Goal: Check status

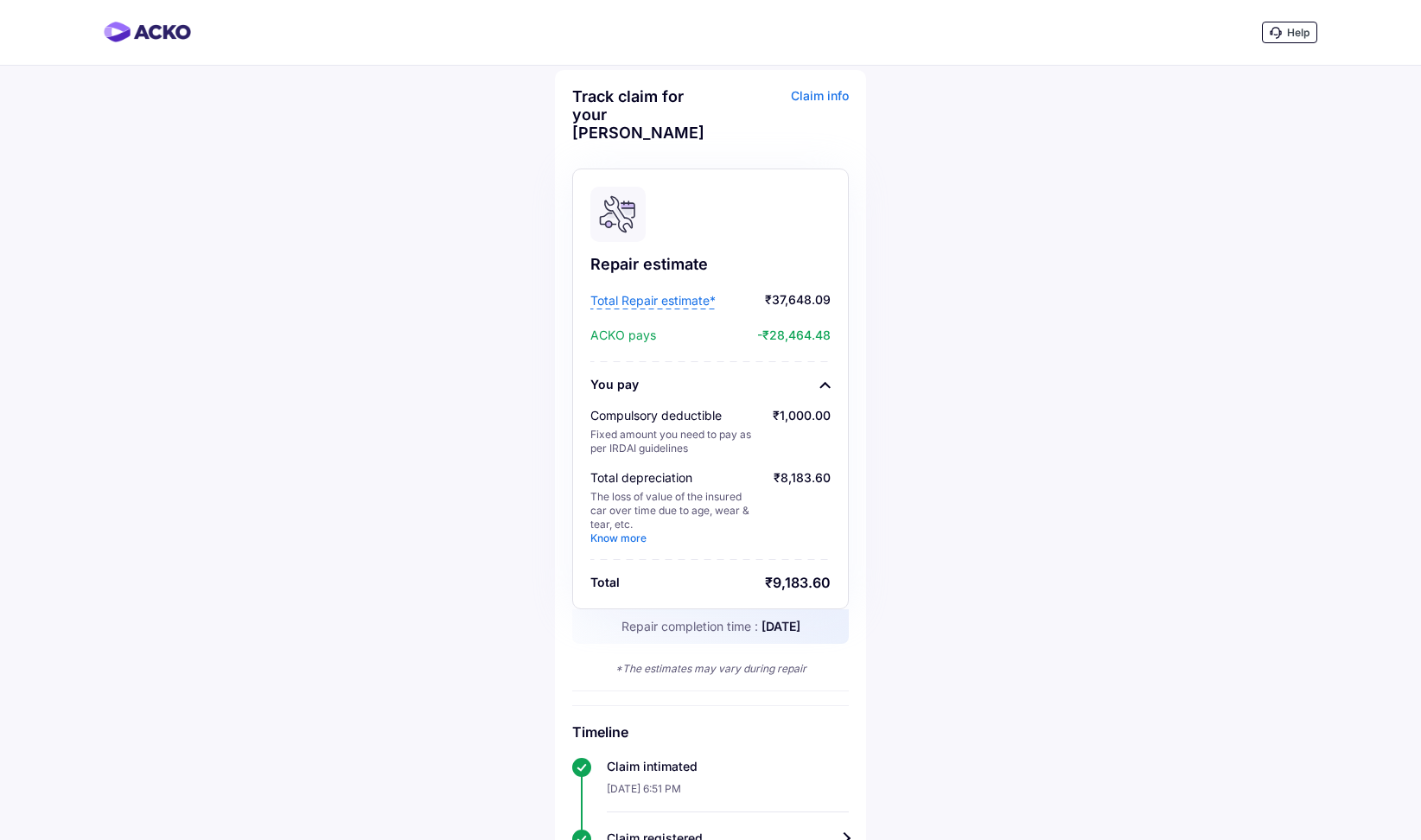
click at [651, 305] on span "Total Repair estimate*" at bounding box center [653, 301] width 126 height 18
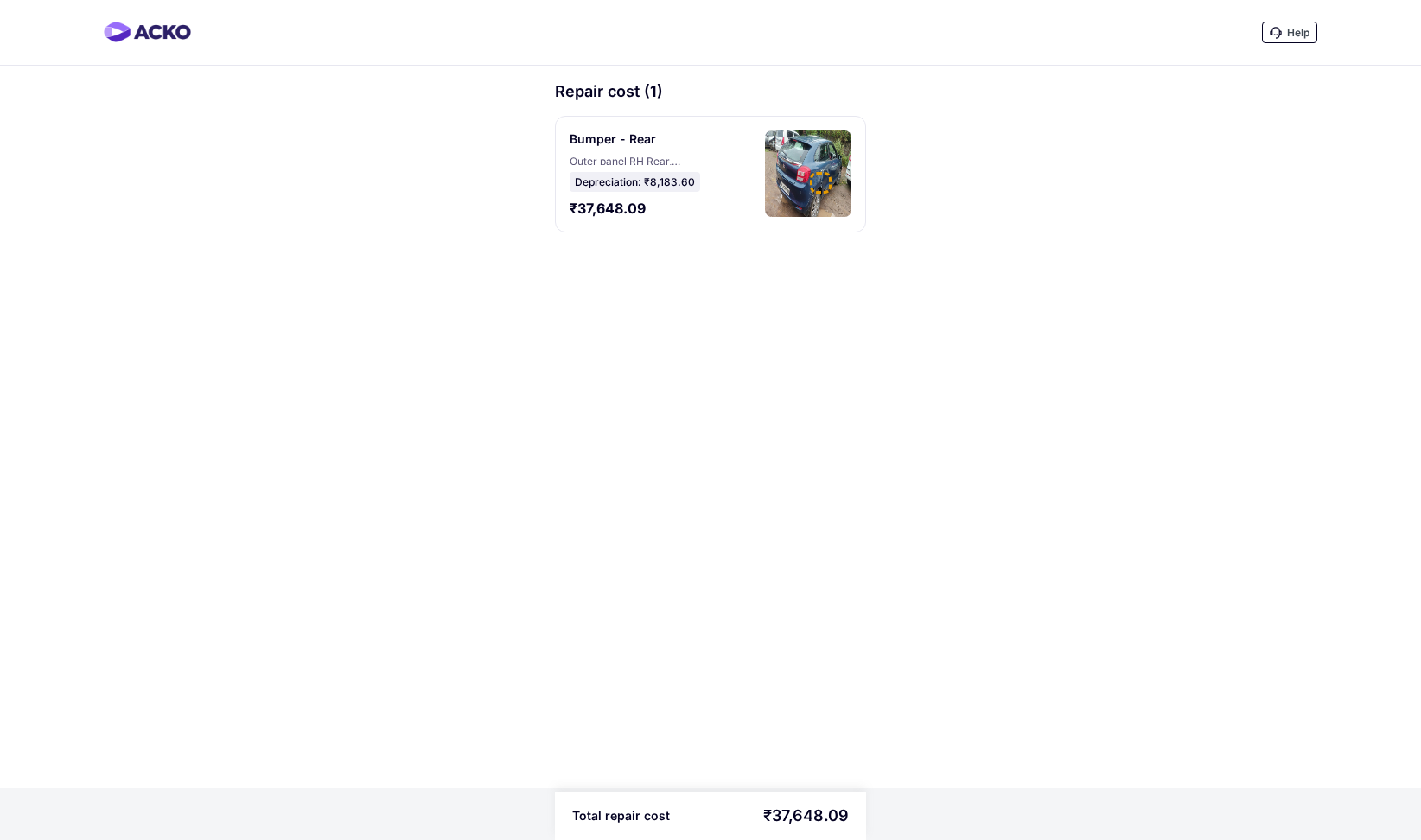
click at [828, 178] on div at bounding box center [820, 183] width 21 height 21
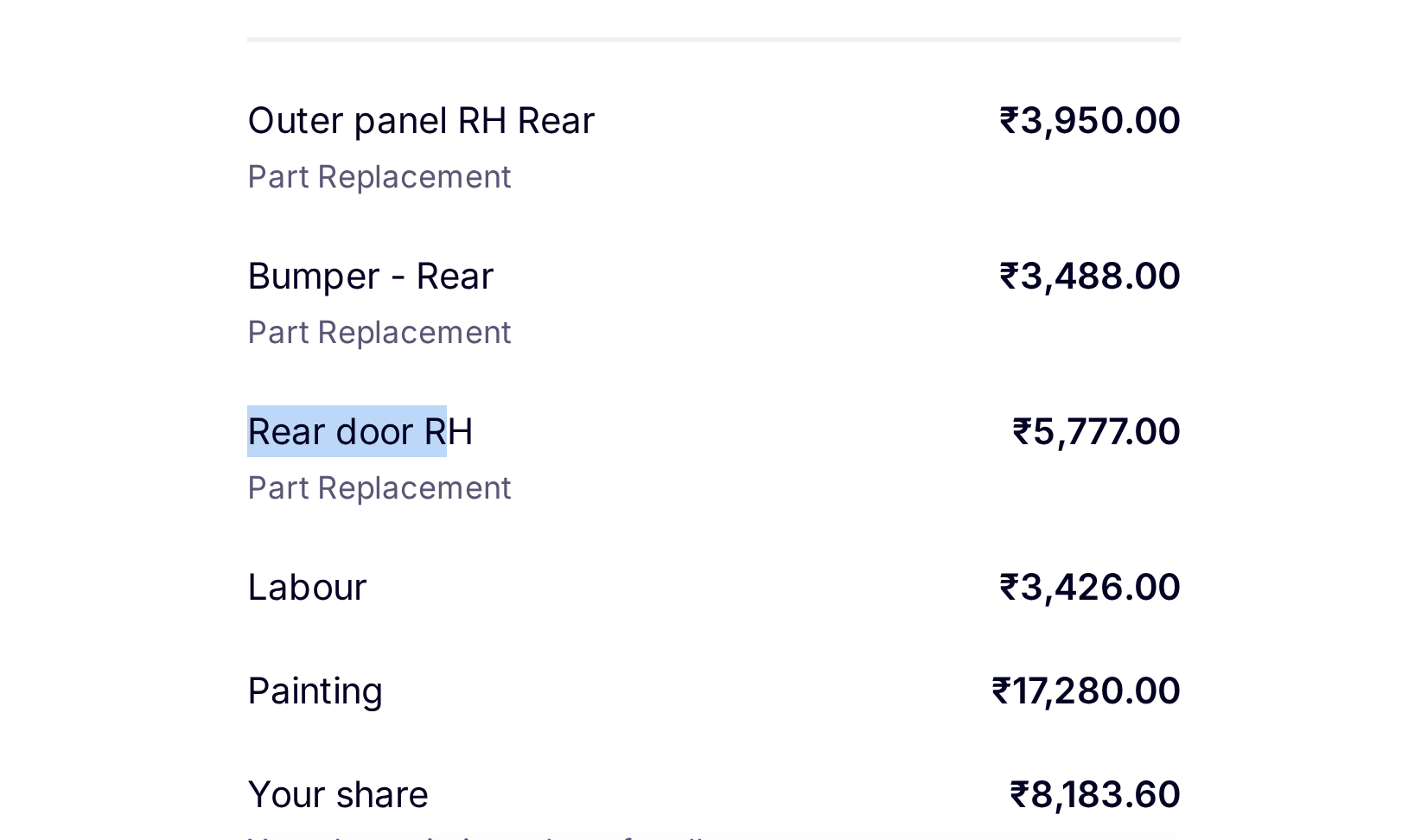
drag, startPoint x: 555, startPoint y: 623, endPoint x: 626, endPoint y: 628, distance: 71.2
click at [626, 628] on div "Rear door RH" at bounding box center [635, 625] width 159 height 18
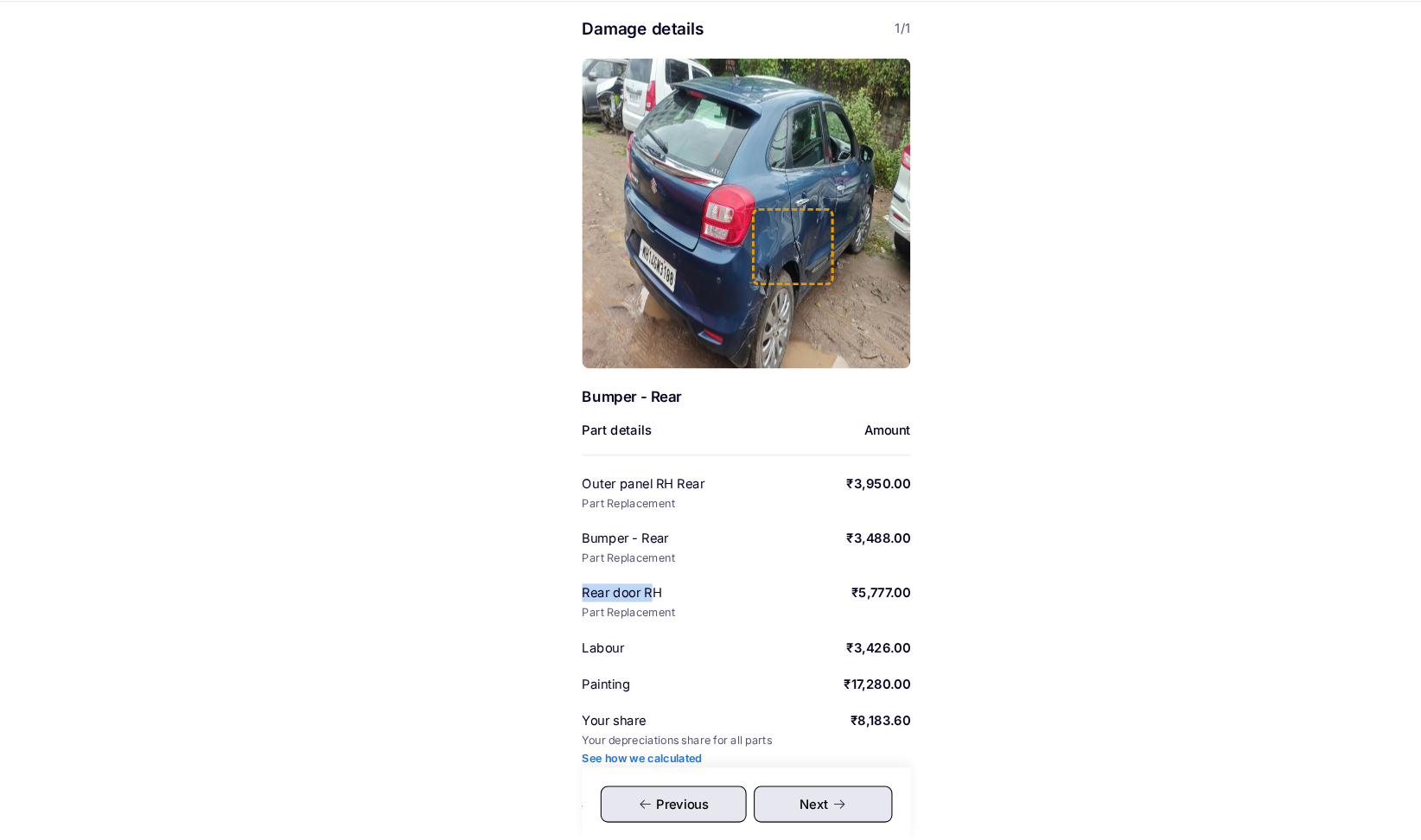
scroll to position [20, 0]
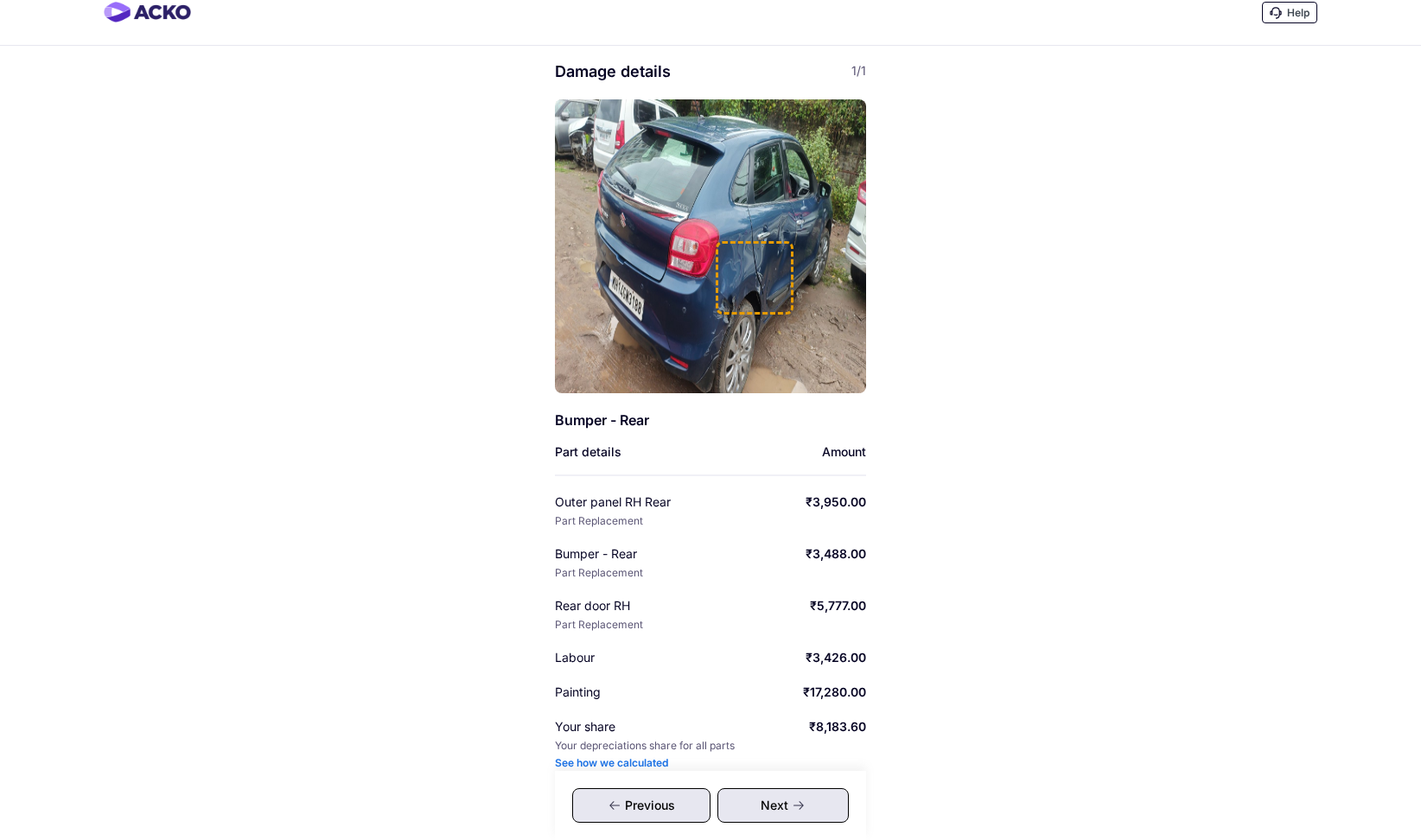
click at [1056, 479] on div "Help Damage details 1/1 Bumper - Rear Part details Amount Outer panel RH Rear P…" at bounding box center [710, 445] width 1421 height 929
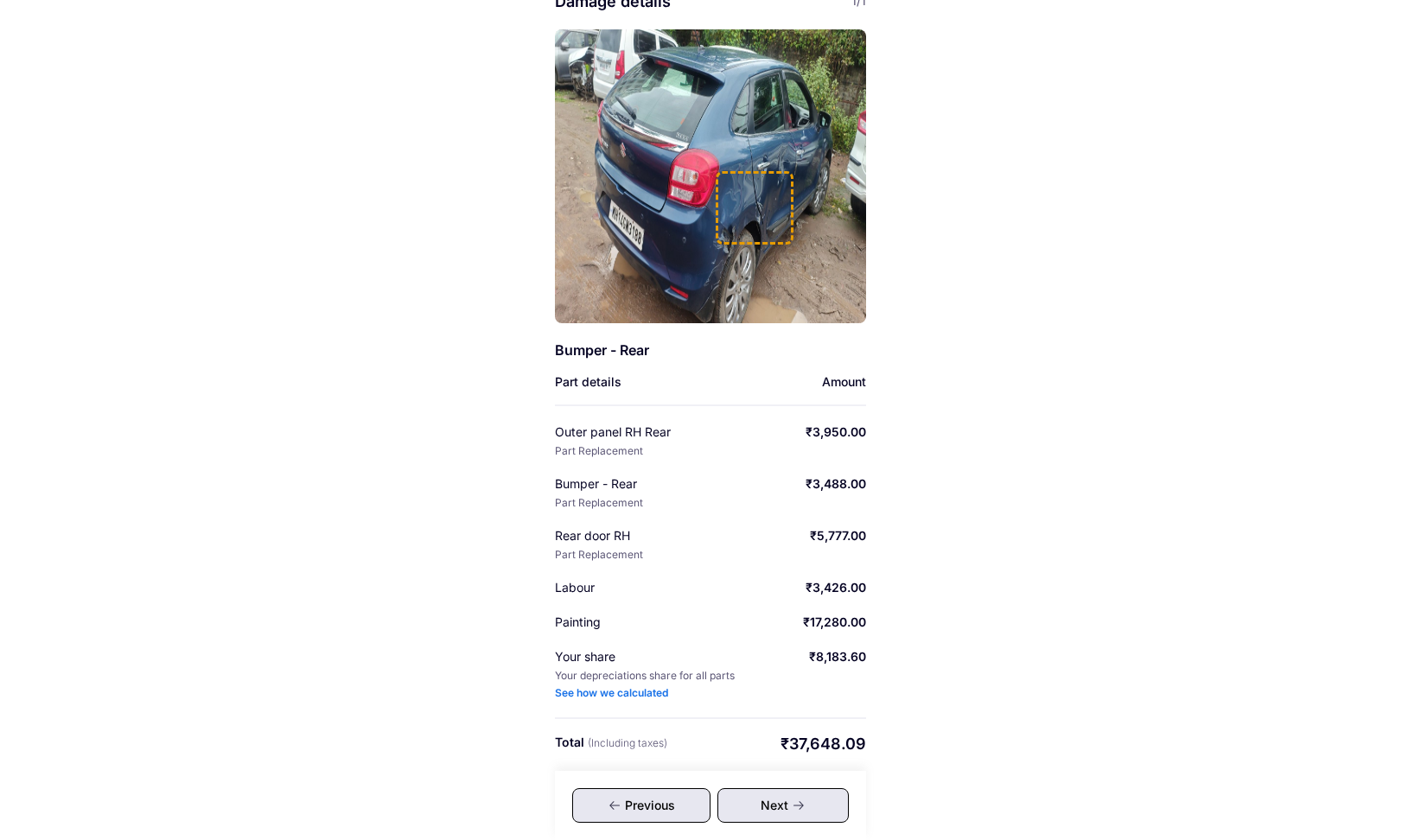
scroll to position [0, 0]
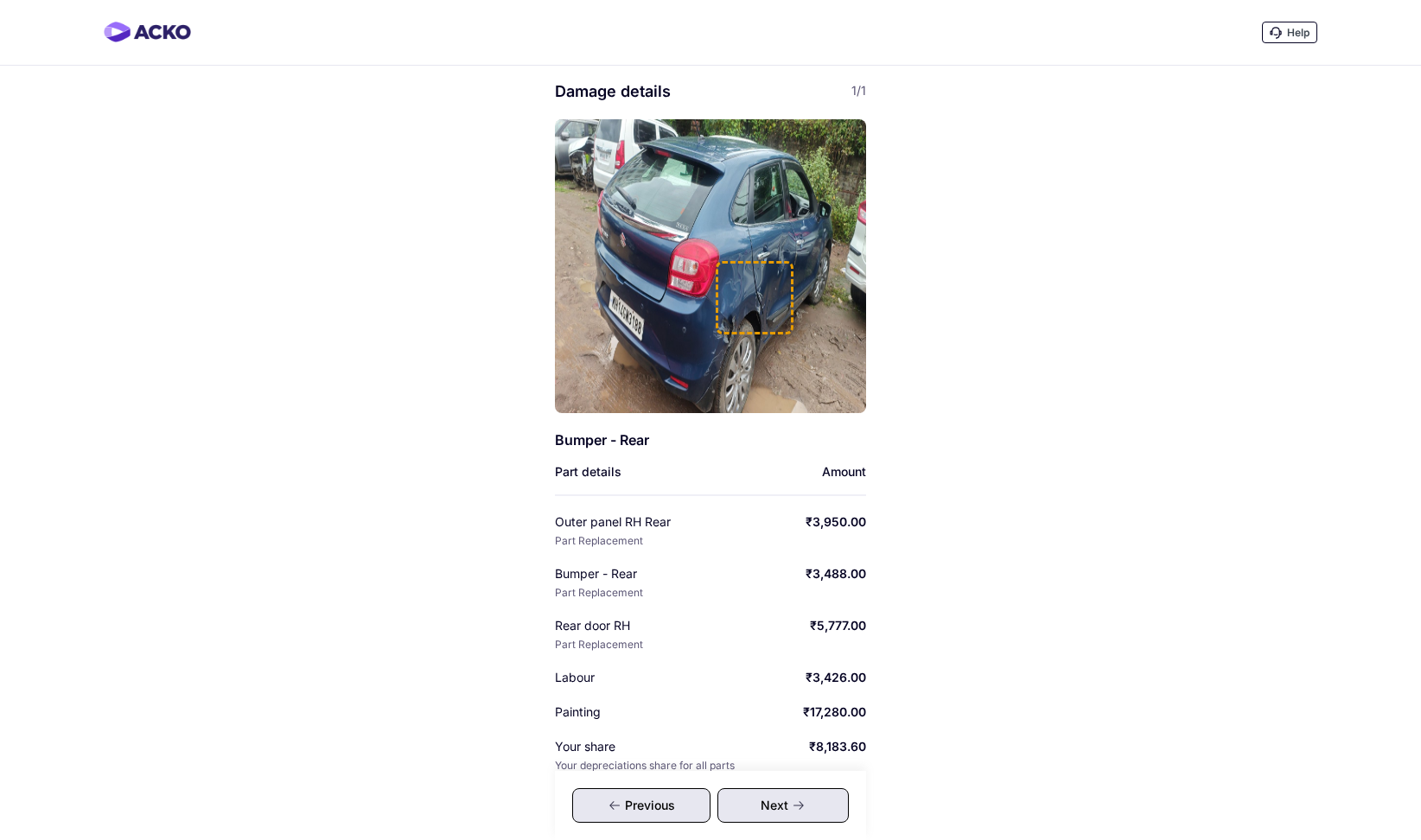
click at [784, 804] on div "Next" at bounding box center [783, 805] width 131 height 34
click at [172, 31] on img at bounding box center [147, 32] width 88 height 20
